Goal: Information Seeking & Learning: Check status

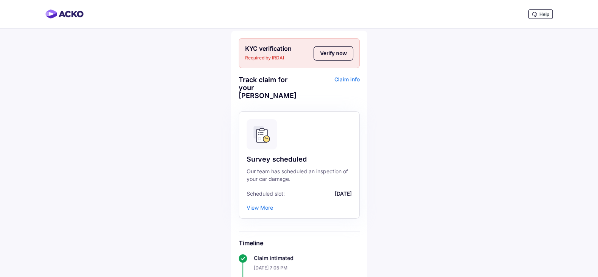
click at [269, 206] on div "View More" at bounding box center [260, 207] width 26 height 6
click at [259, 208] on div "View More" at bounding box center [260, 207] width 26 height 6
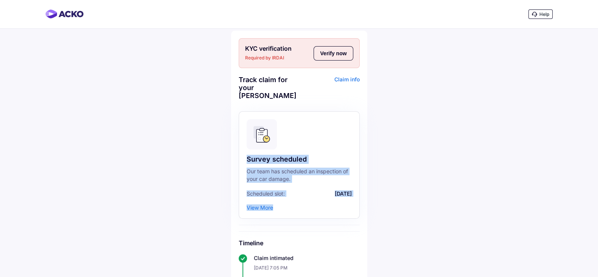
drag, startPoint x: 259, startPoint y: 208, endPoint x: 273, endPoint y: 155, distance: 55.1
click at [273, 155] on div "Survey scheduled Our team has scheduled an inspection of your car damage. Sched…" at bounding box center [299, 164] width 121 height 107
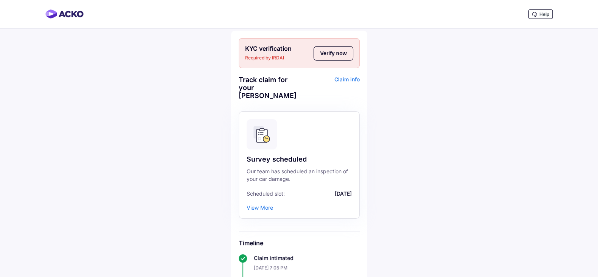
click at [262, 139] on icon at bounding box center [261, 135] width 11 height 13
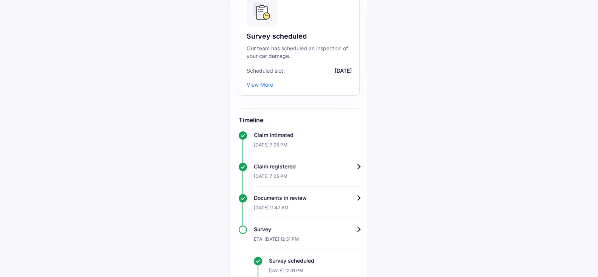
scroll to position [131, 0]
